Goal: Find specific page/section: Find specific page/section

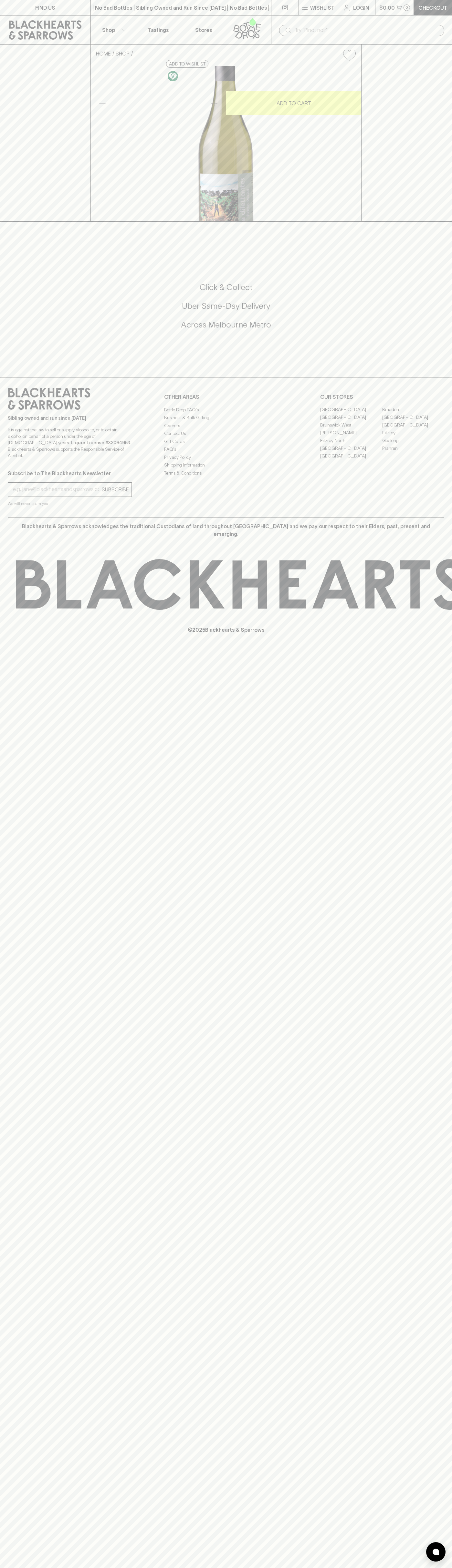
click at [198, 24] on link "Stores" at bounding box center [203, 30] width 45 height 29
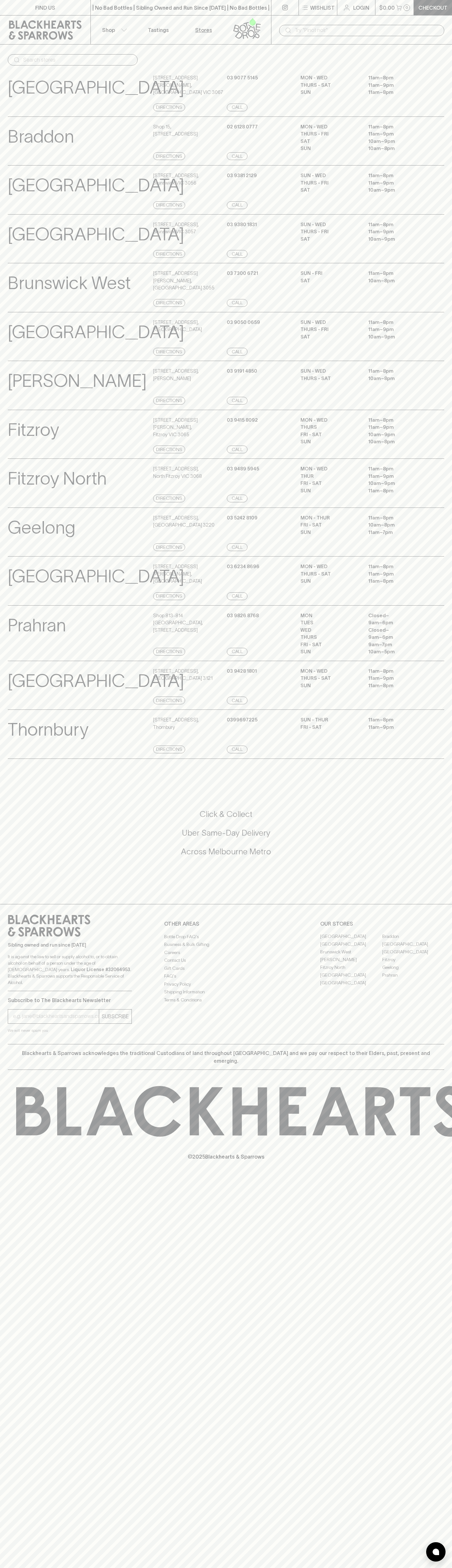
click at [165, 1567] on html "FIND US | No Bad Bottles | Sibling Owned and Run Since 2006 | No Bad Bottles | …" at bounding box center [226, 784] width 452 height 1568
click at [6, 459] on div "Fitzroy View Store Details 123 Smith Street , Fitzroy VIC 3065 Directions 03 94…" at bounding box center [226, 434] width 452 height 49
